Goal: Information Seeking & Learning: Learn about a topic

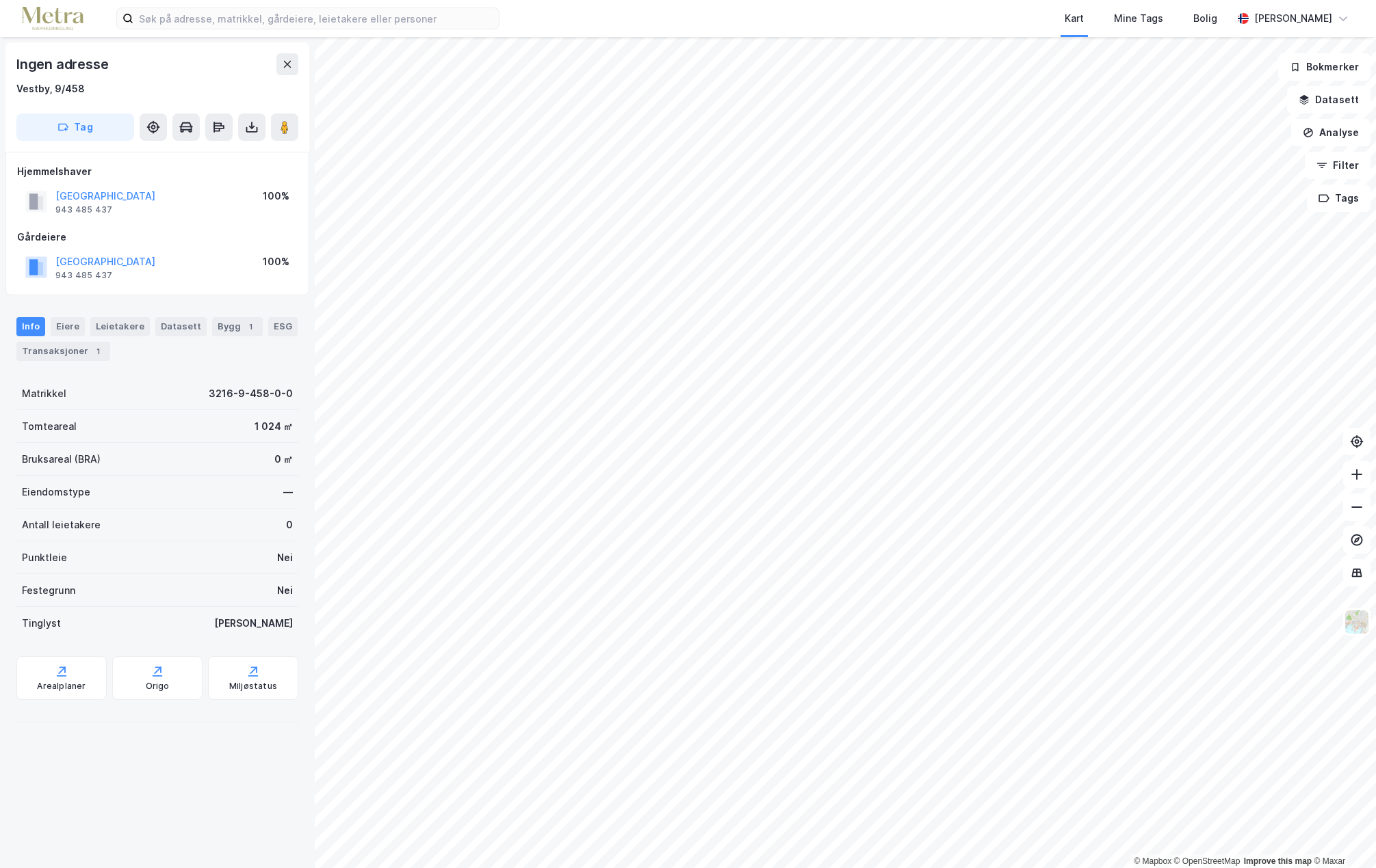
click at [884, 867] on html "Kart Mine Tags Bolig [PERSON_NAME] © Mapbox © OpenStreetMap Improve this map © …" at bounding box center [688, 434] width 1376 height 868
click at [344, 18] on input at bounding box center [316, 18] width 365 height 20
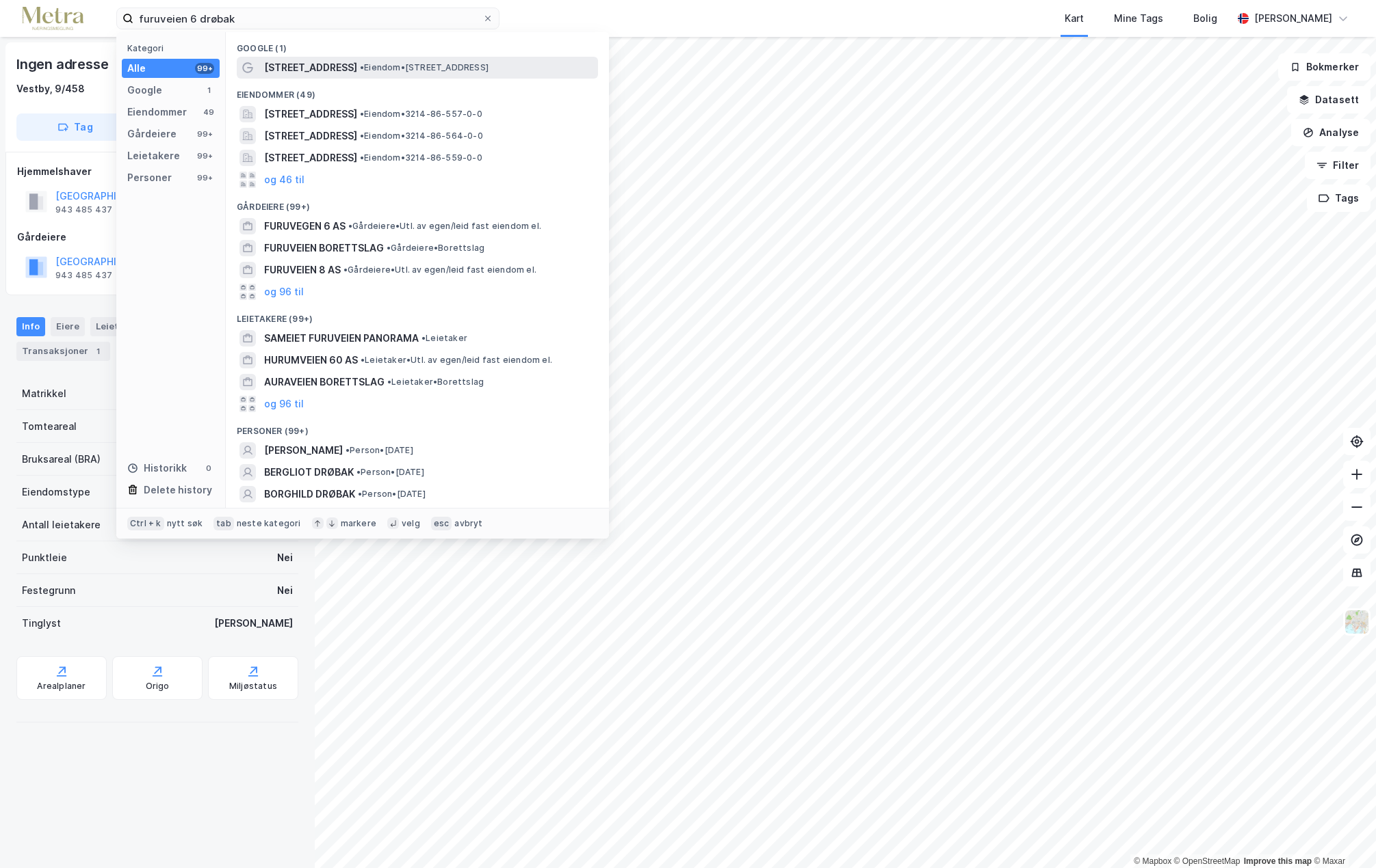
click at [360, 65] on span "• Eiendom • [STREET_ADDRESS]" at bounding box center [425, 68] width 129 height 11
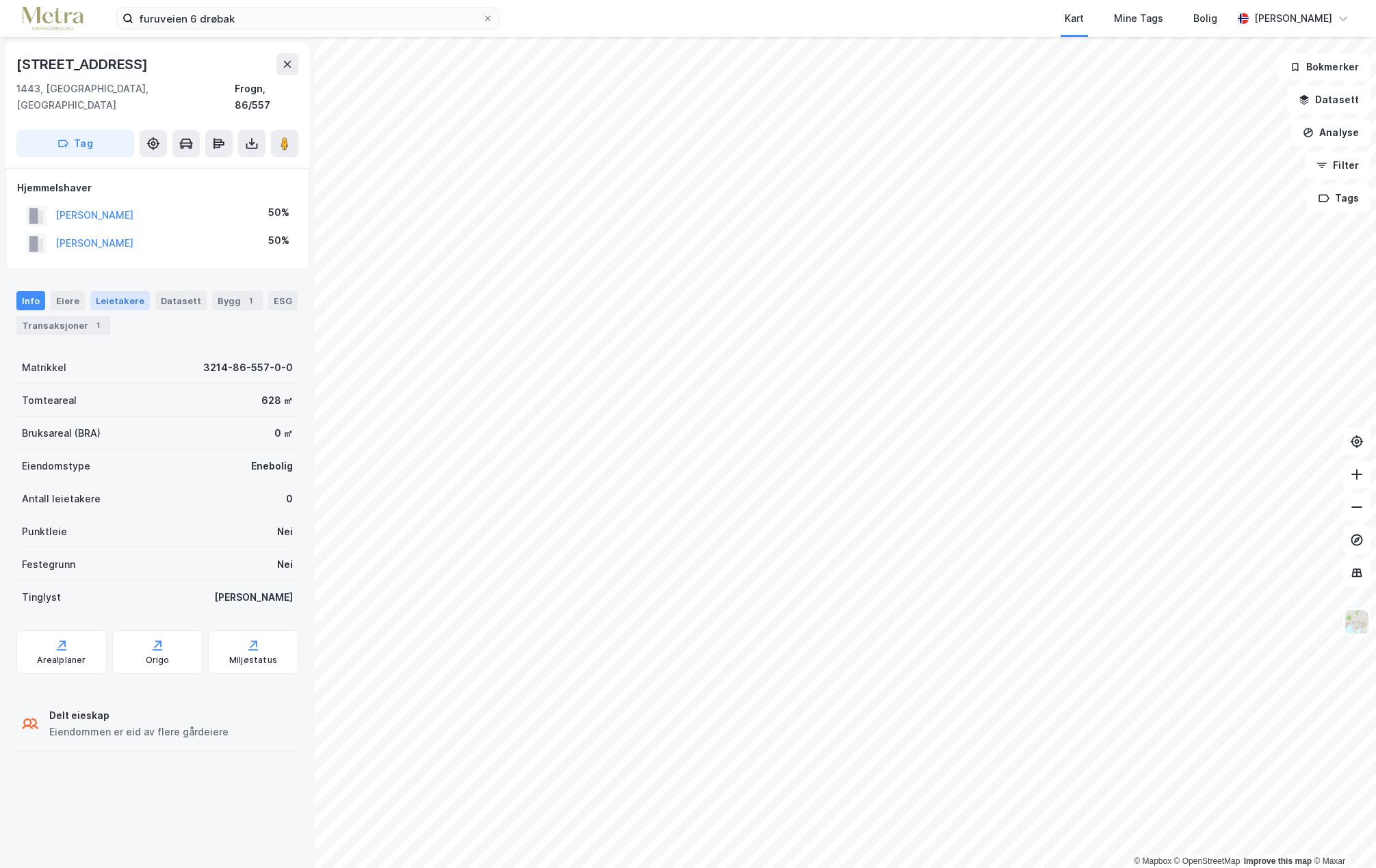
click at [96, 291] on div "Leietakere" at bounding box center [119, 301] width 59 height 19
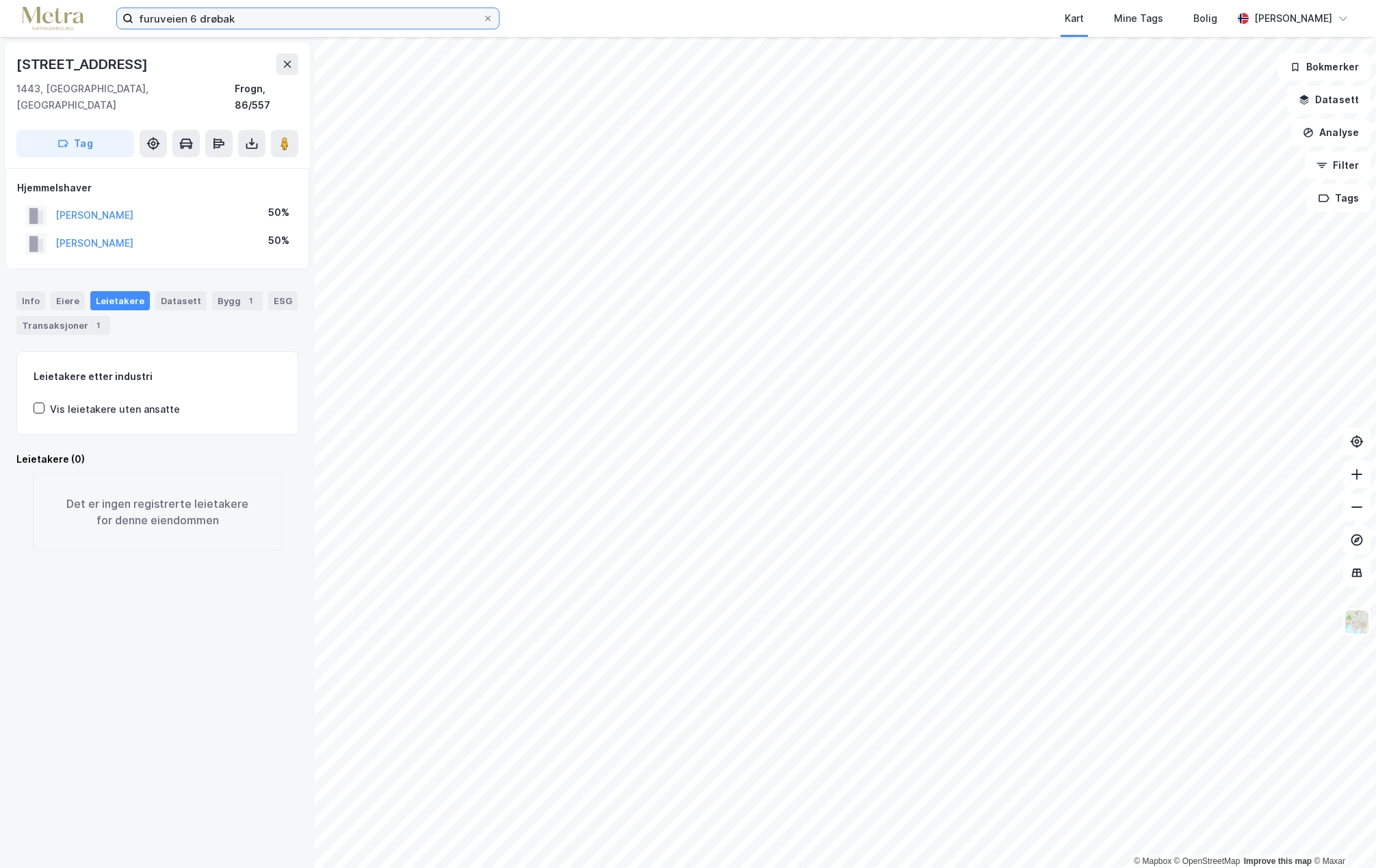
click at [247, 19] on input "furuveien 6 drøbak" at bounding box center [307, 18] width 349 height 20
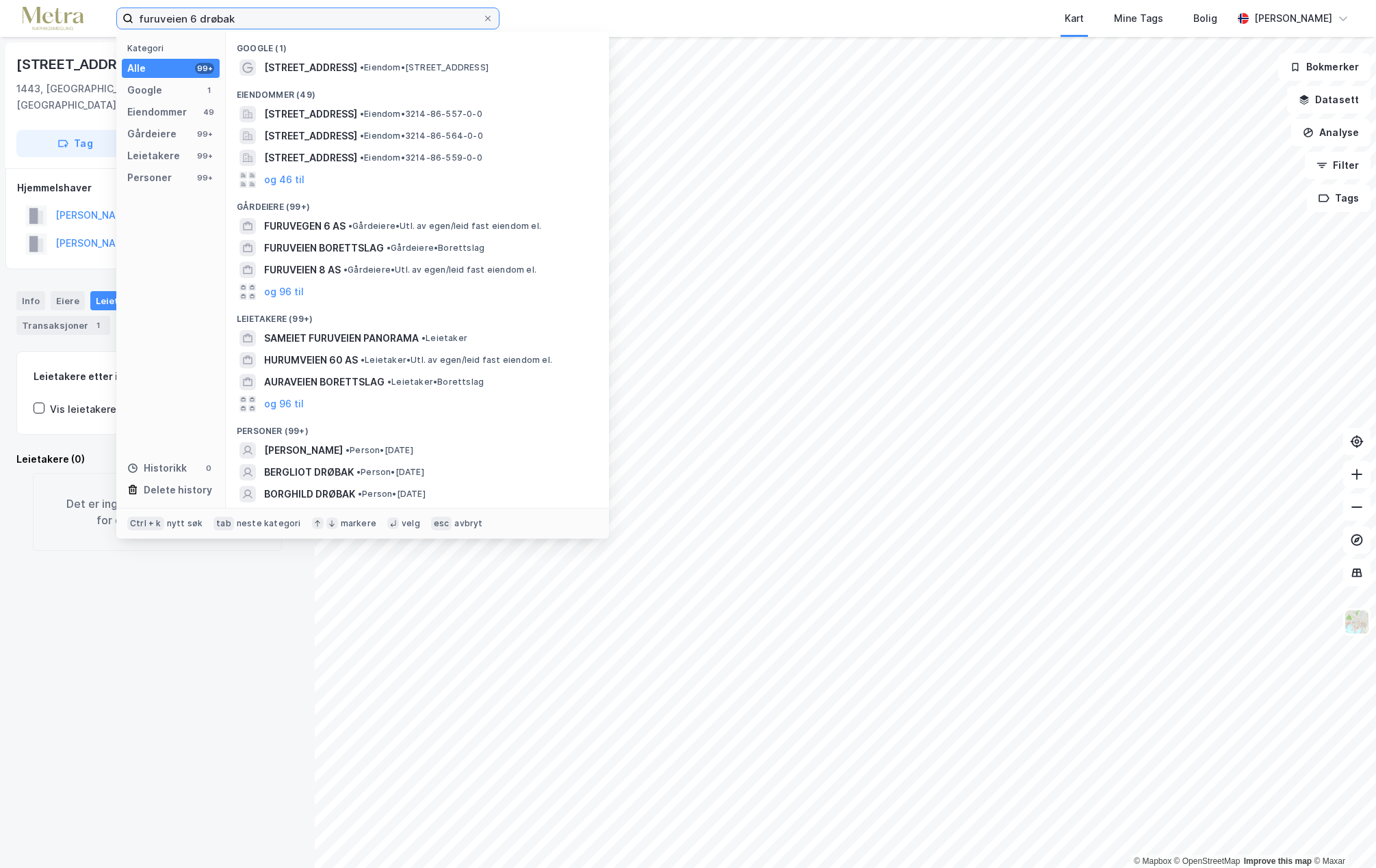
click at [247, 19] on input "furuveien 6 drøbak" at bounding box center [307, 18] width 349 height 20
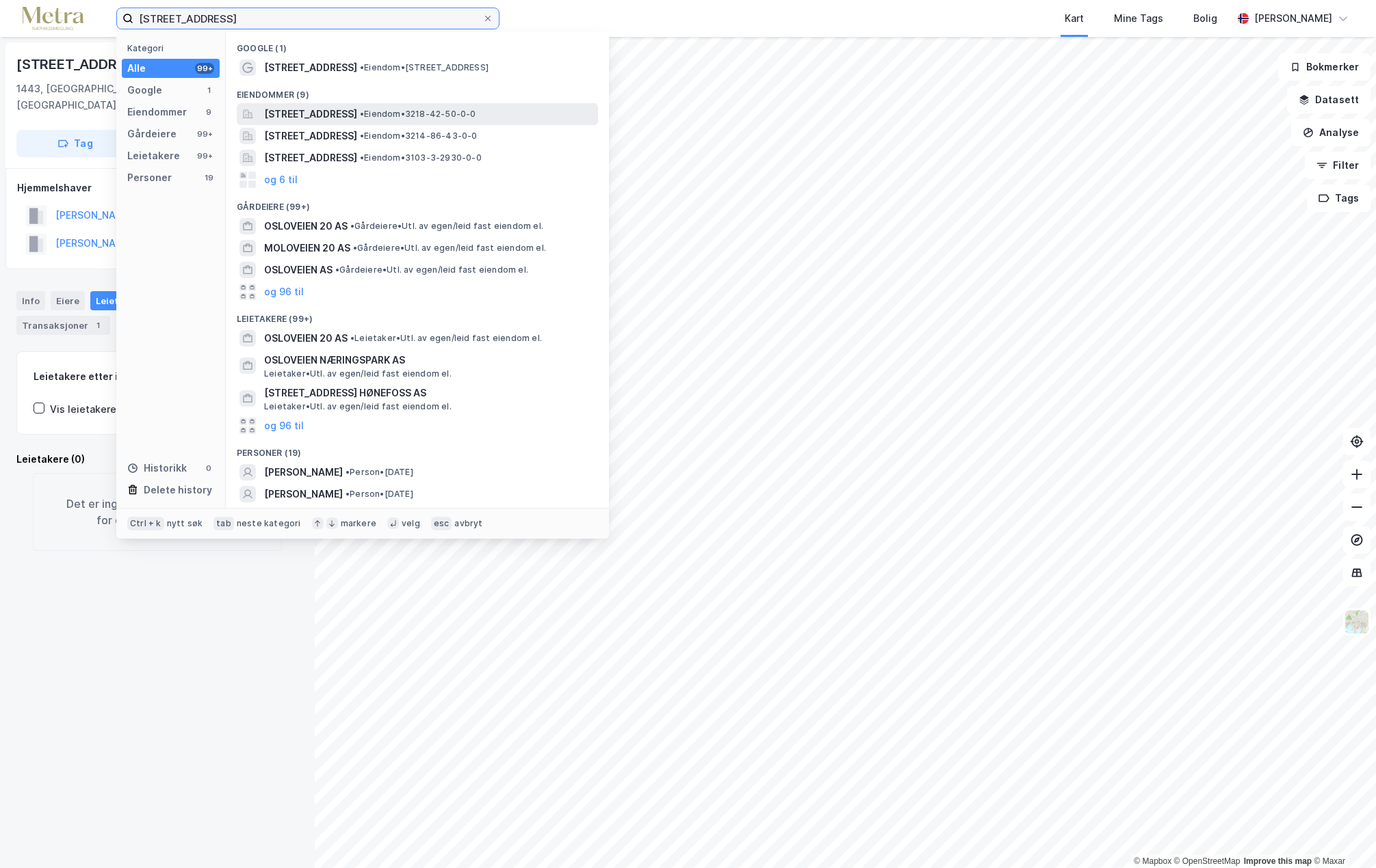
type input "[STREET_ADDRESS]"
click at [364, 117] on span "•" at bounding box center [362, 114] width 4 height 11
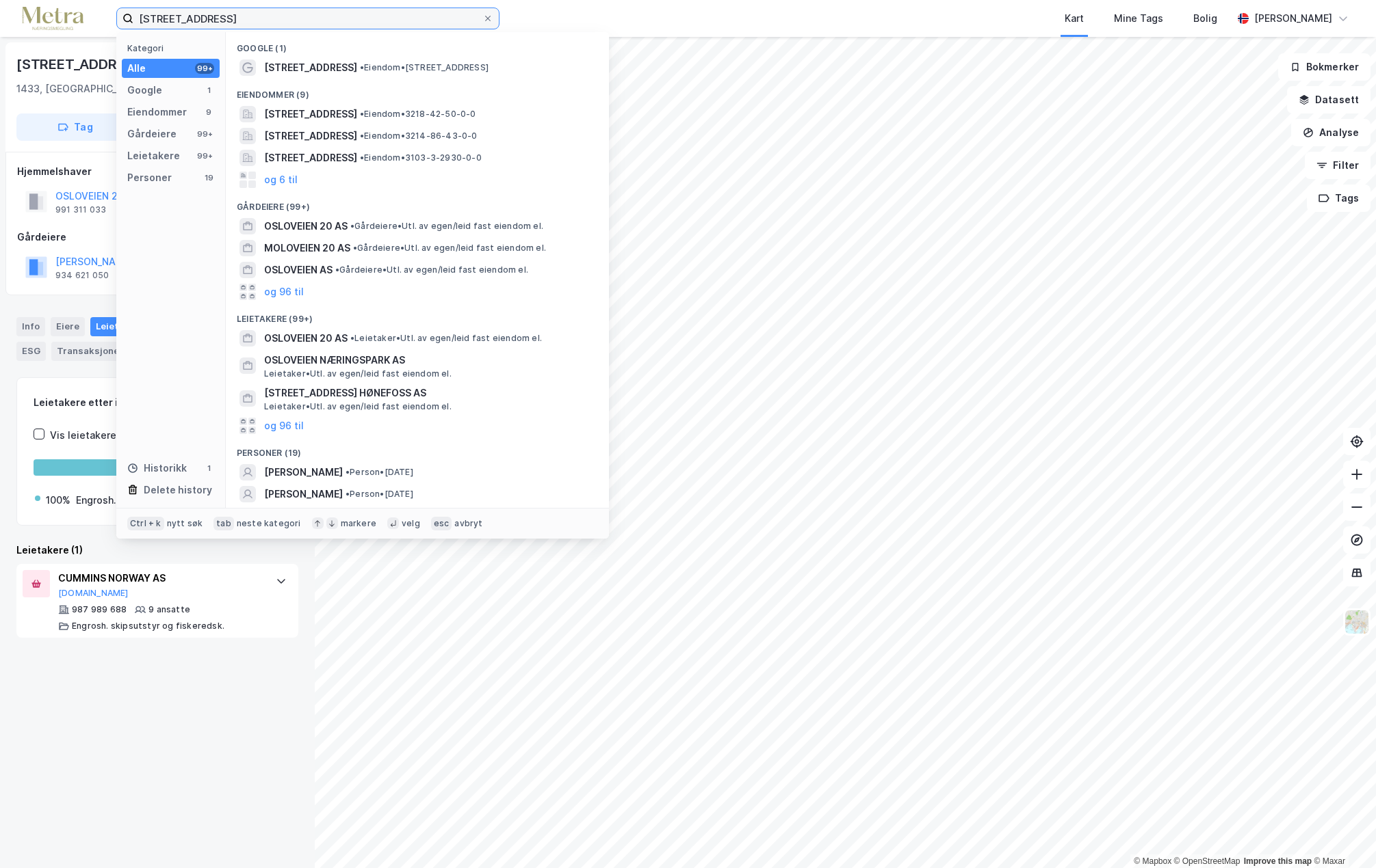
click at [303, 17] on input "[STREET_ADDRESS]" at bounding box center [307, 18] width 349 height 20
